Goal: Task Accomplishment & Management: Complete application form

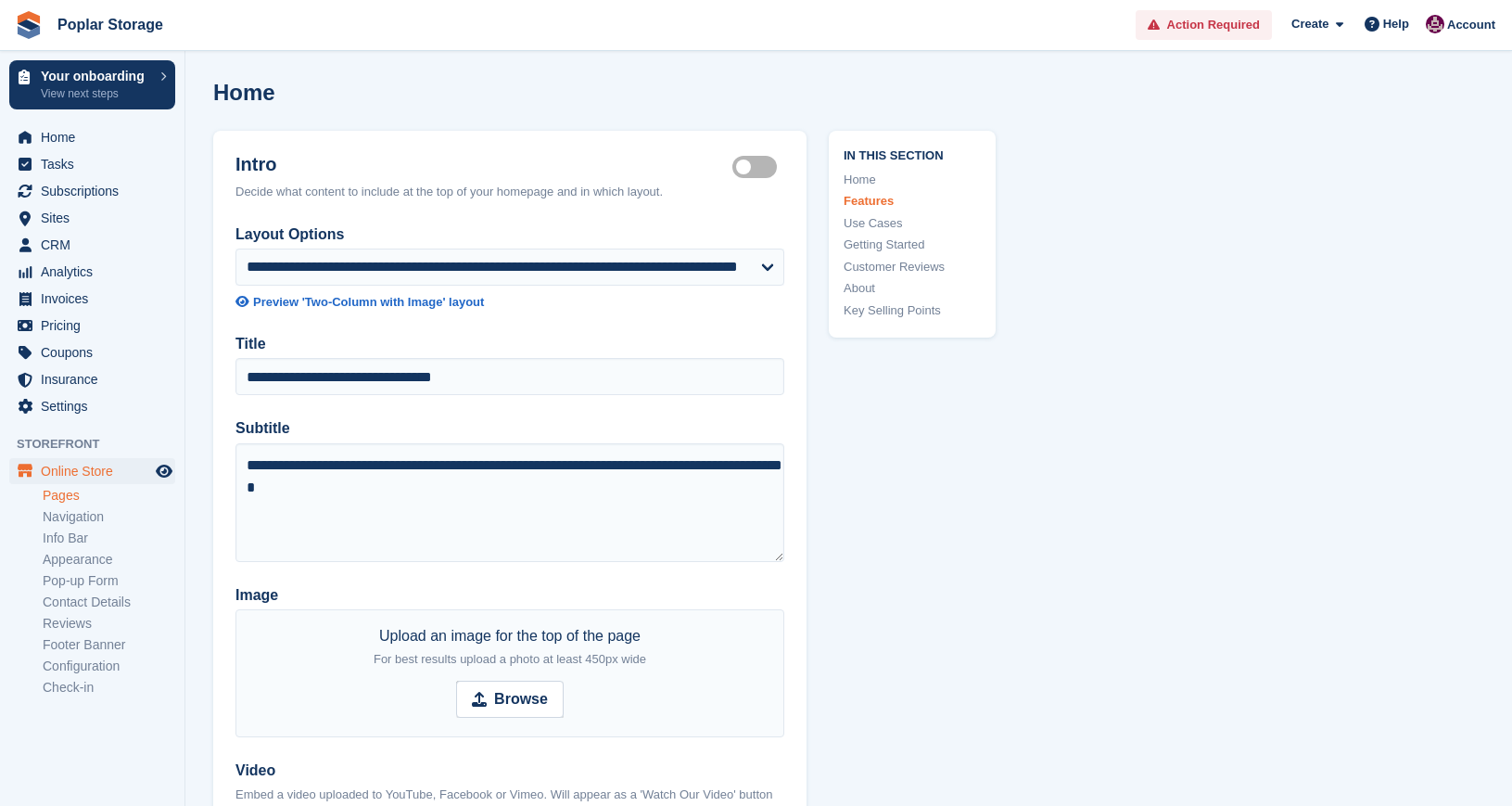
click at [855, 175] on link "Home" at bounding box center [912, 179] width 137 height 18
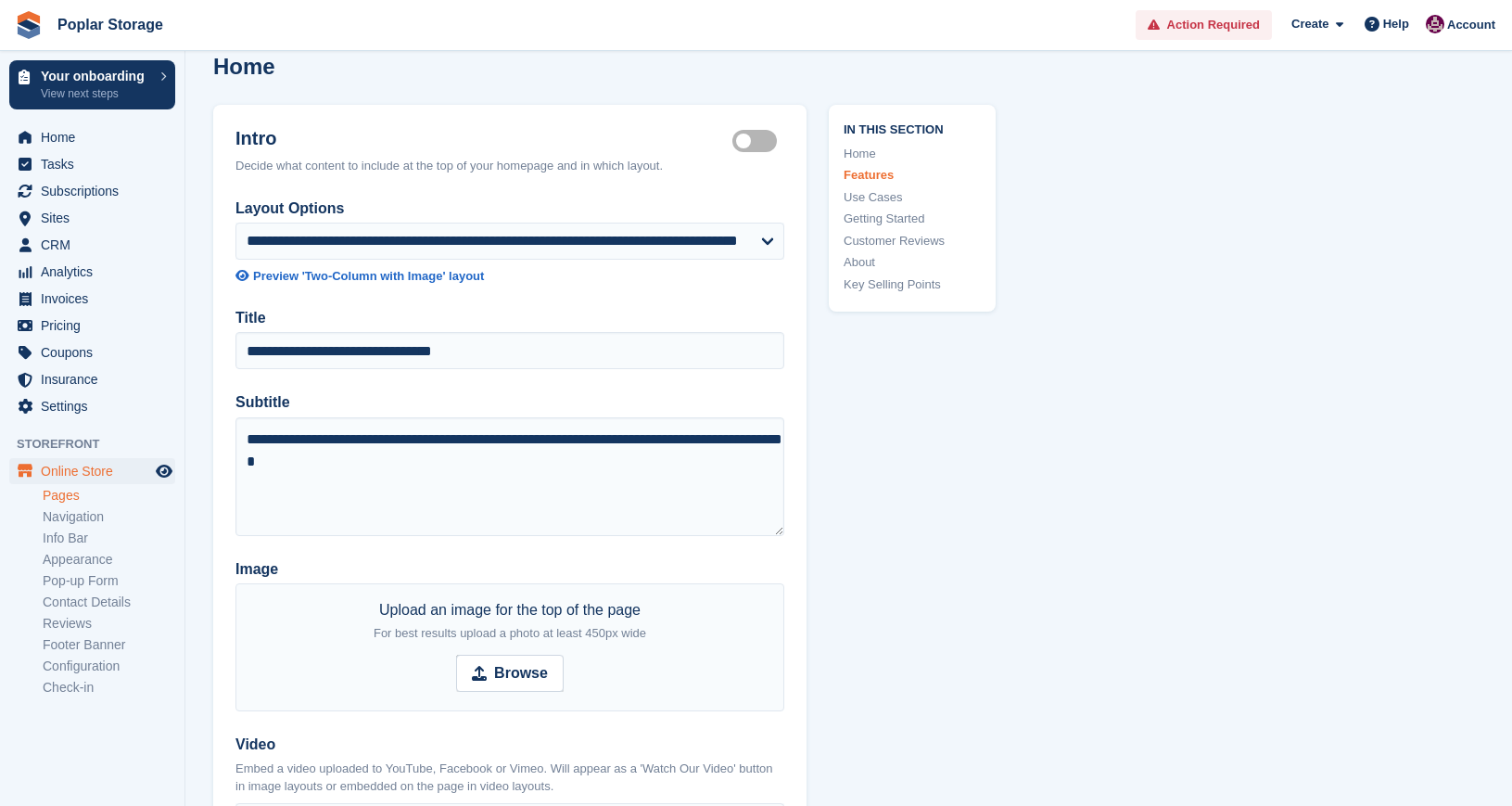
scroll to position [30, 0]
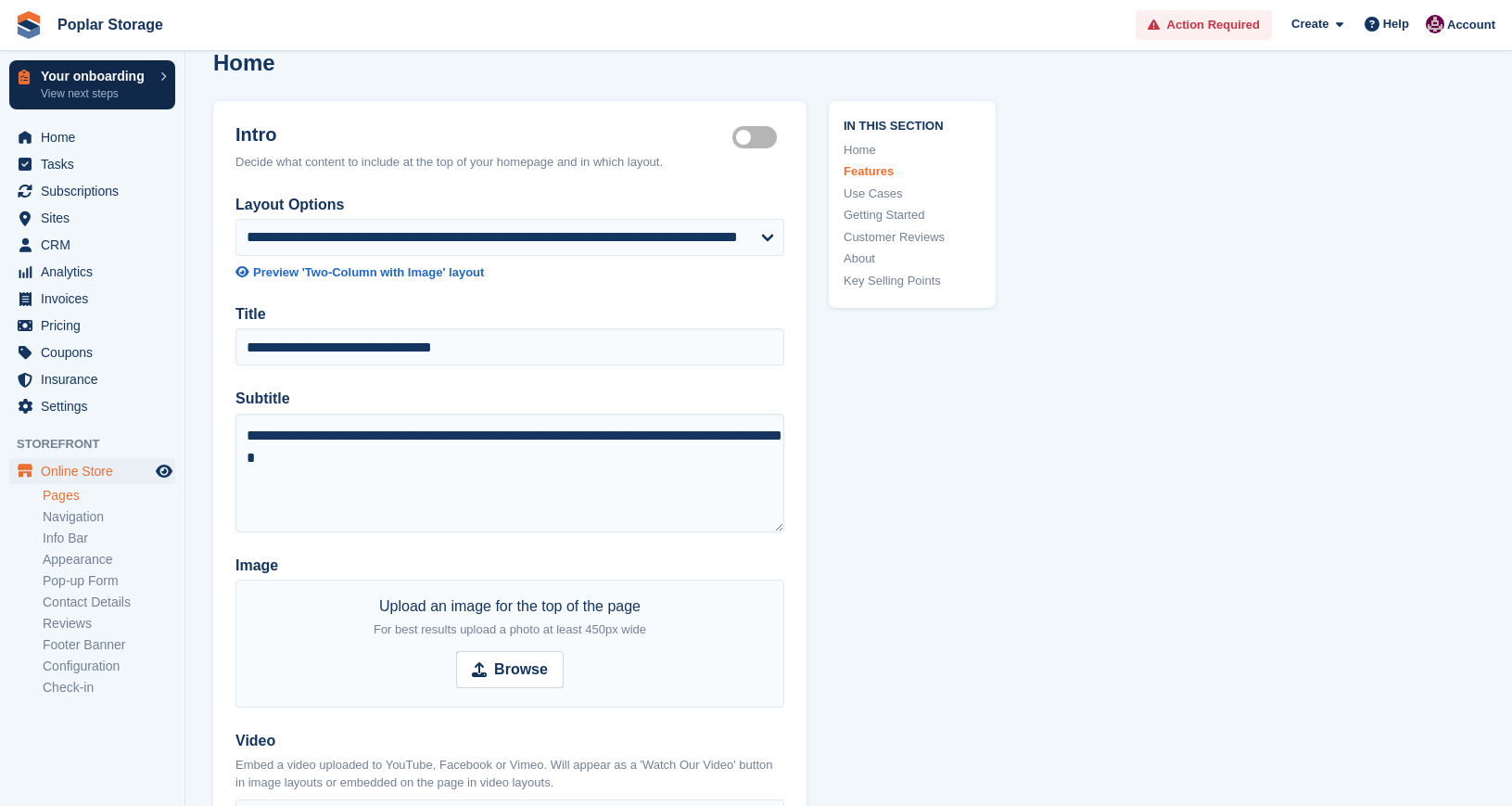
click at [137, 84] on div "Your onboarding View next steps" at bounding box center [95, 85] width 110 height 31
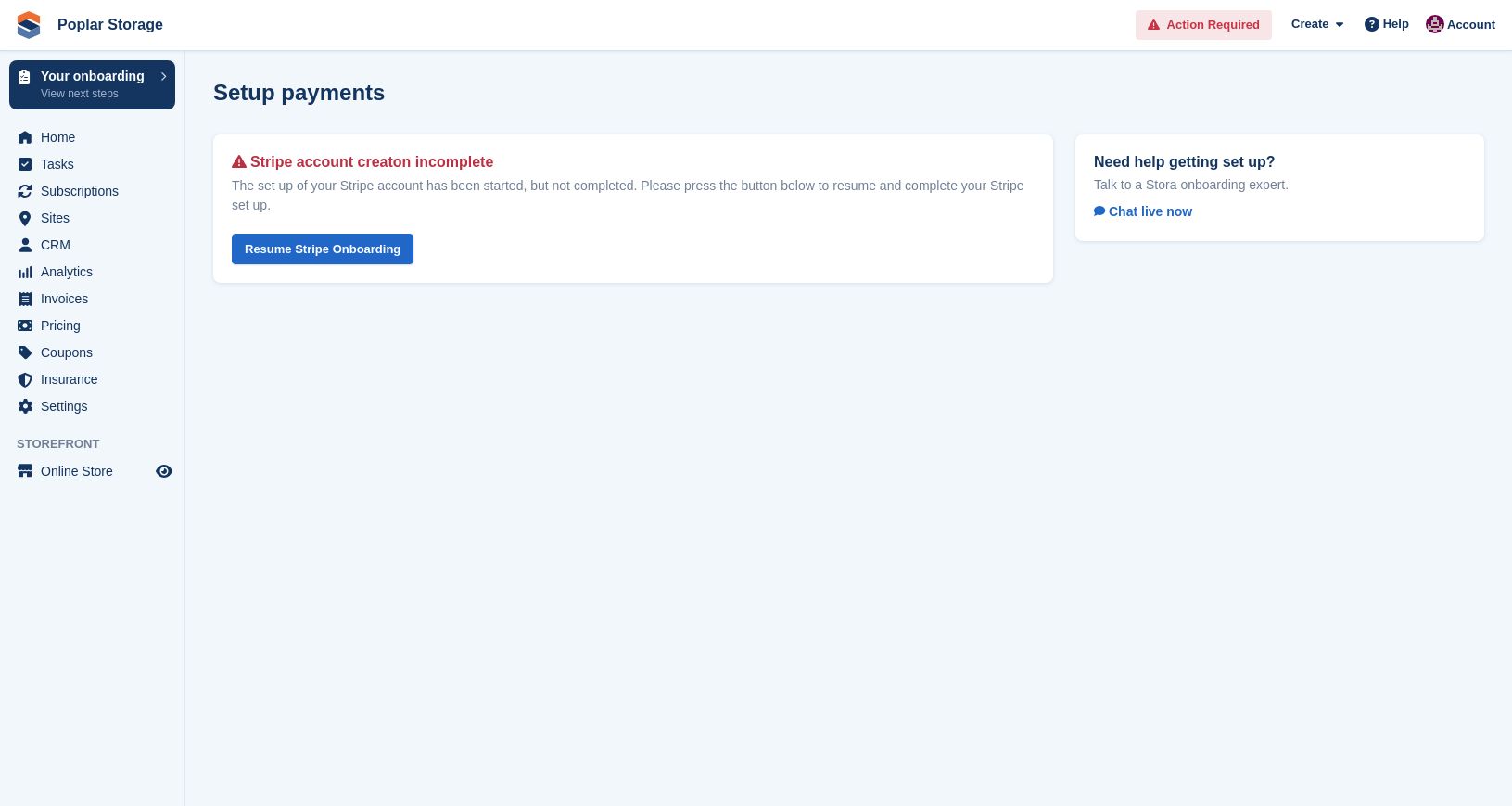
click at [1174, 24] on span "Action Required" at bounding box center [1213, 24] width 93 height 18
click at [1234, 20] on span "Action Required" at bounding box center [1213, 24] width 93 height 18
click at [373, 241] on link "Resume Stripe Onboarding" at bounding box center [322, 249] width 182 height 31
click at [317, 234] on link "Resume Stripe Onboarding" at bounding box center [322, 249] width 182 height 31
click at [317, 251] on link "Resume Stripe Onboarding" at bounding box center [322, 249] width 182 height 31
